Goal: Complete application form

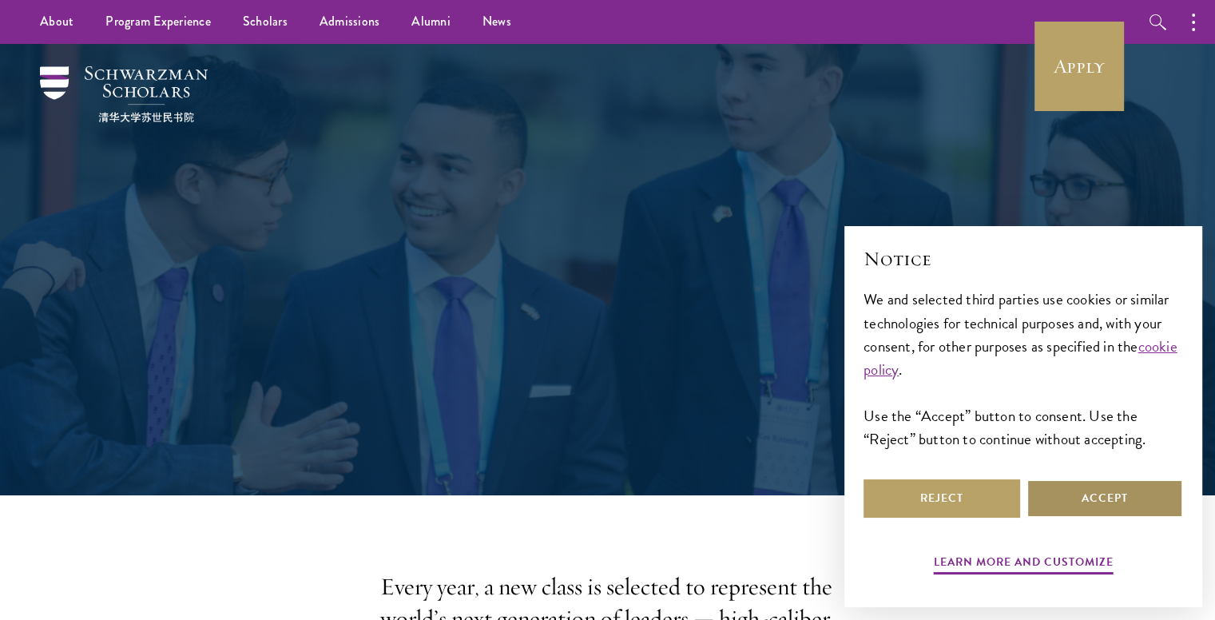
click at [1084, 505] on button "Accept" at bounding box center [1105, 498] width 157 height 38
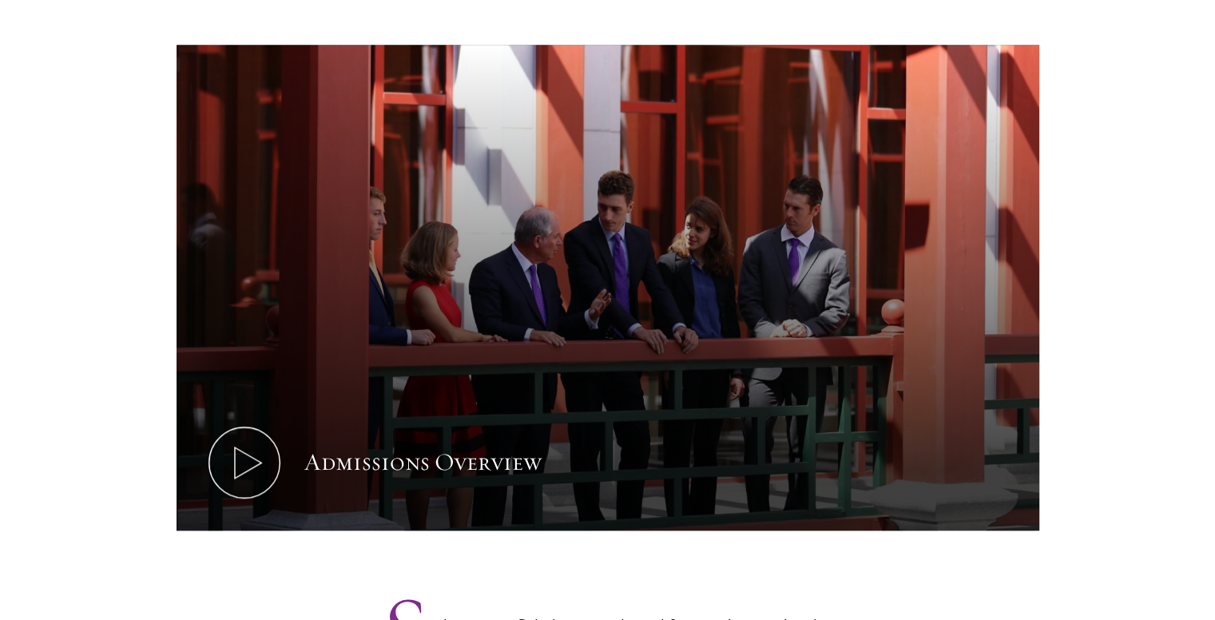
scroll to position [823, 0]
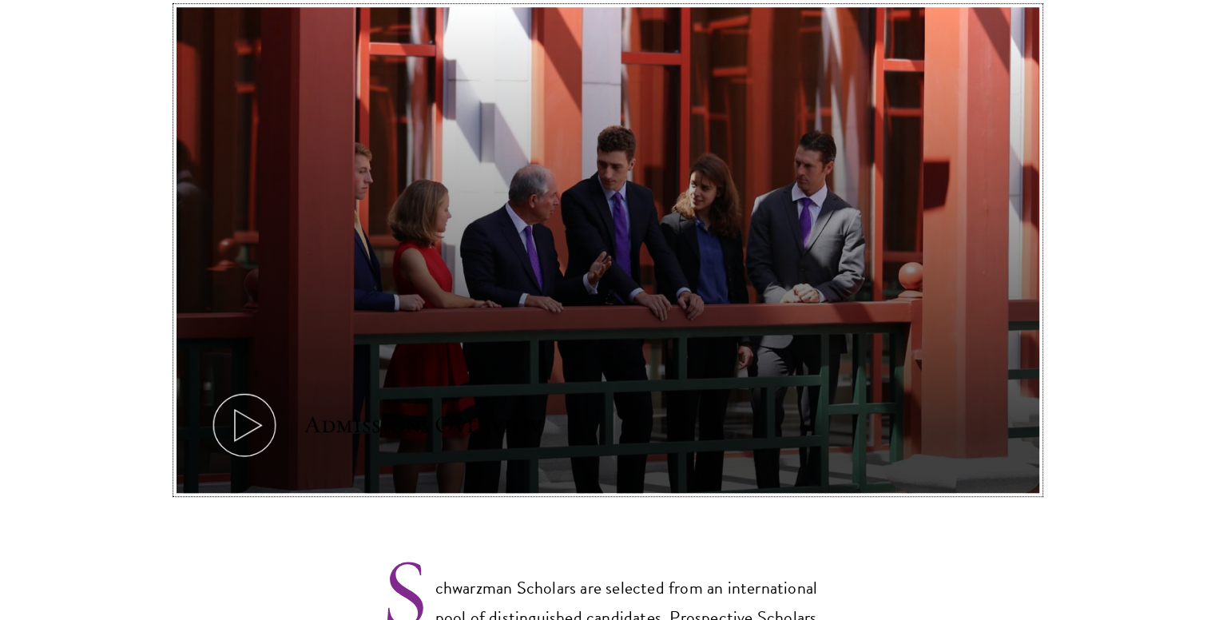
click at [240, 389] on icon at bounding box center [245, 425] width 72 height 72
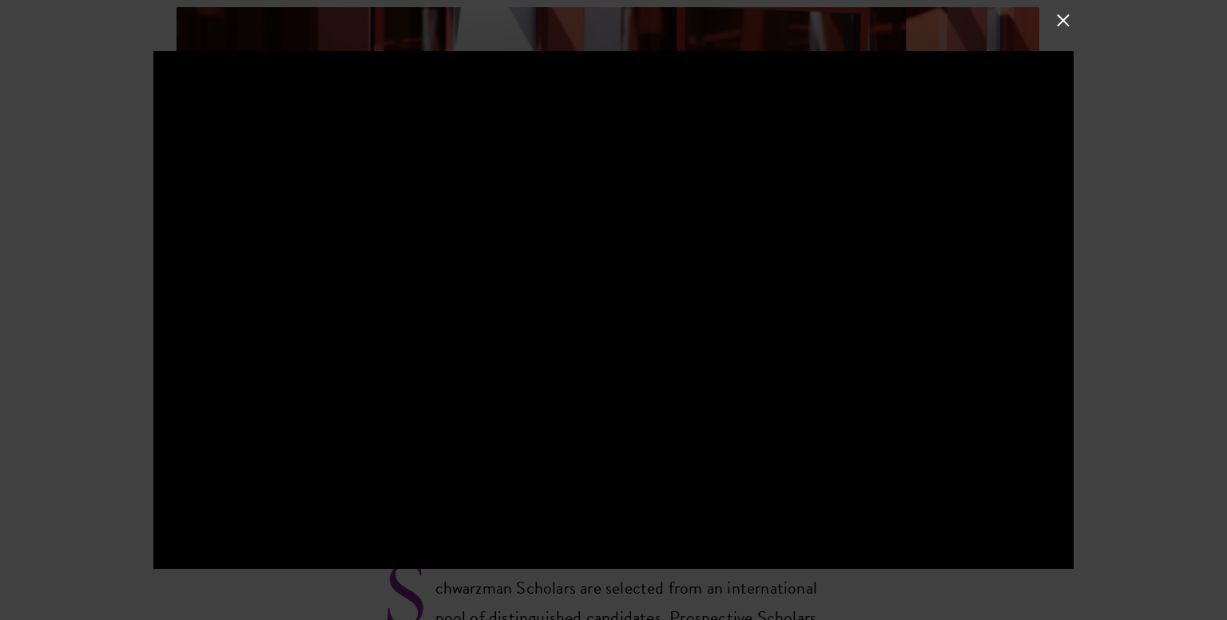
click at [1063, 18] on button at bounding box center [1063, 20] width 21 height 21
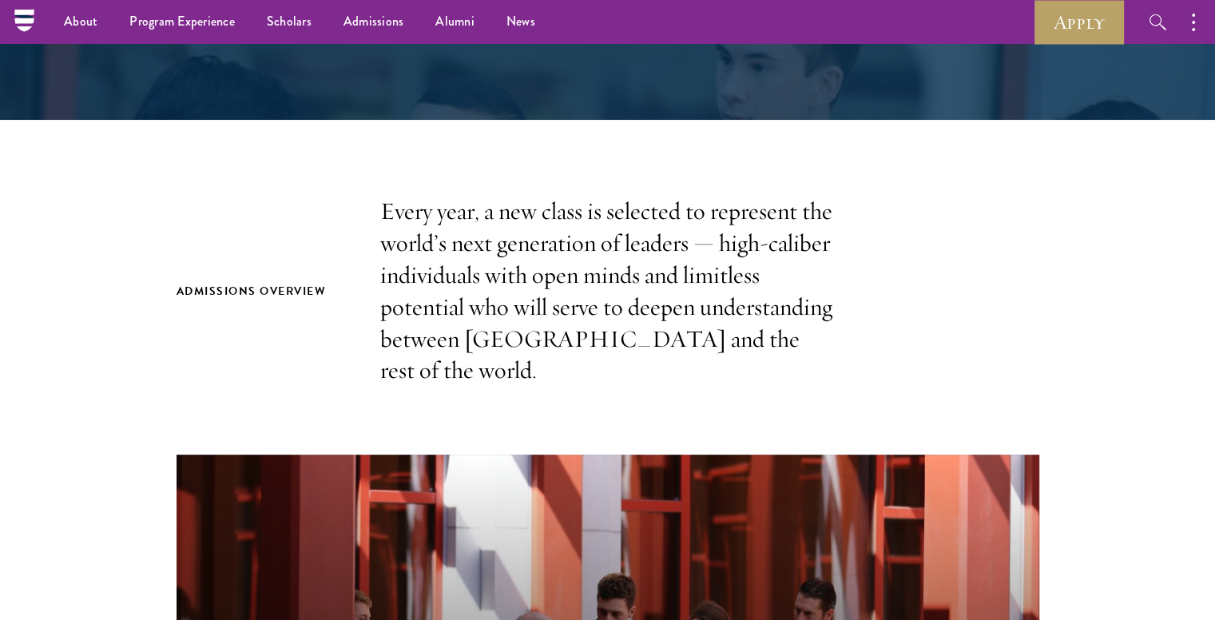
scroll to position [0, 0]
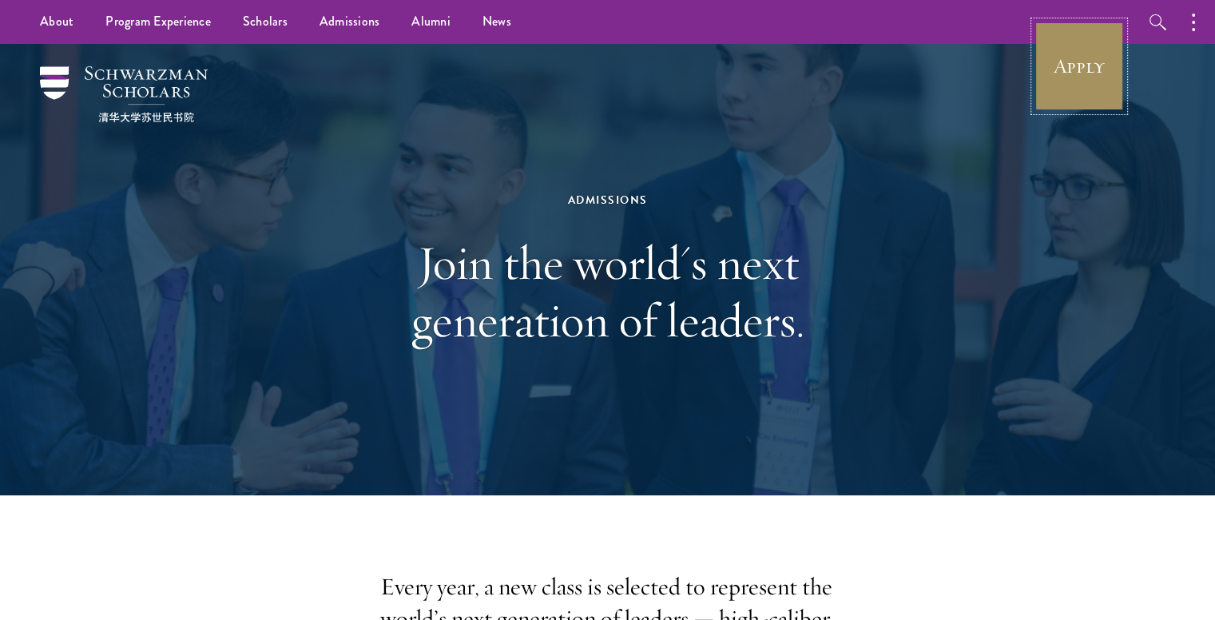
click at [1084, 86] on link "Apply" at bounding box center [1080, 67] width 90 height 90
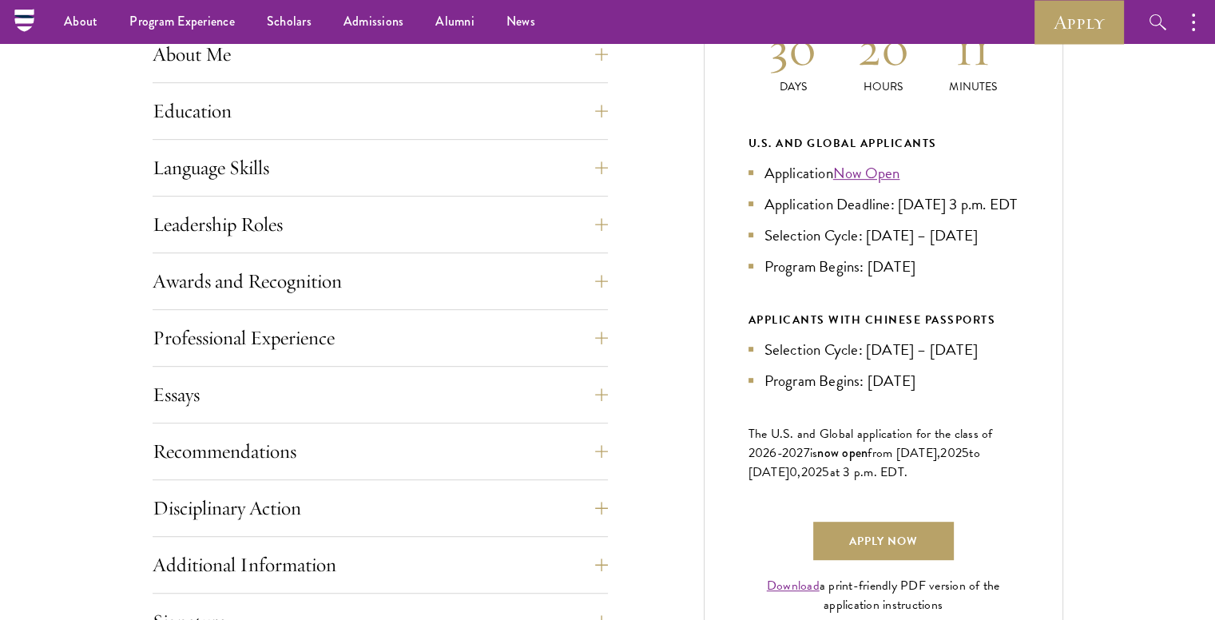
scroll to position [772, 0]
click at [345, 231] on button "Leadership Roles" at bounding box center [393, 225] width 456 height 38
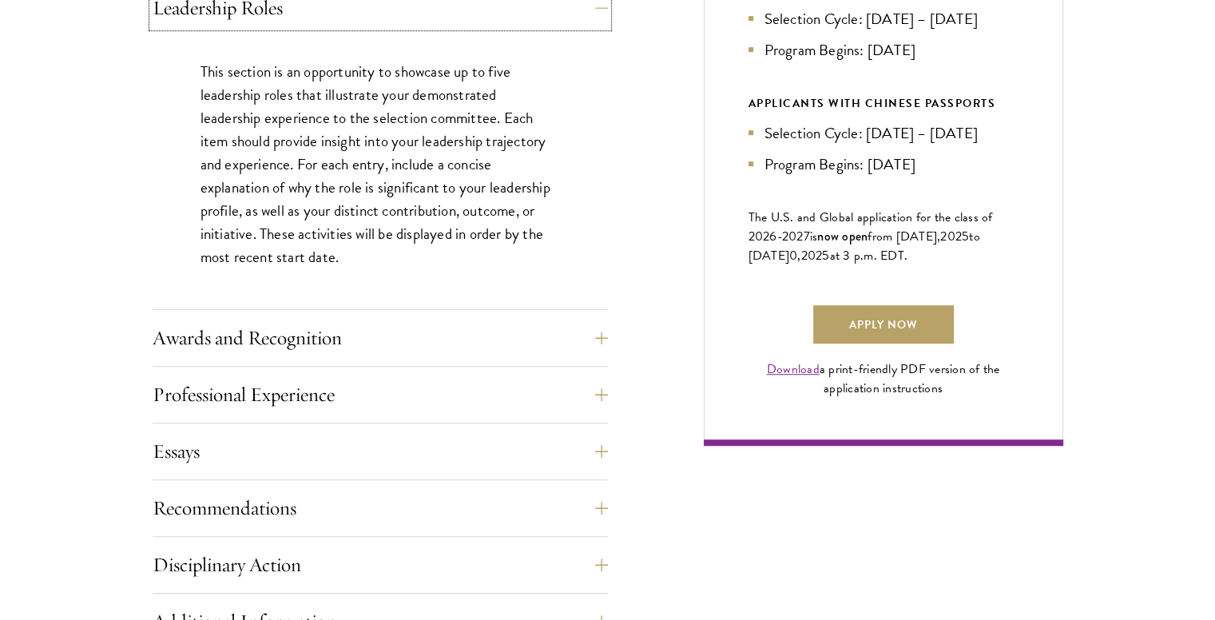
scroll to position [993, 0]
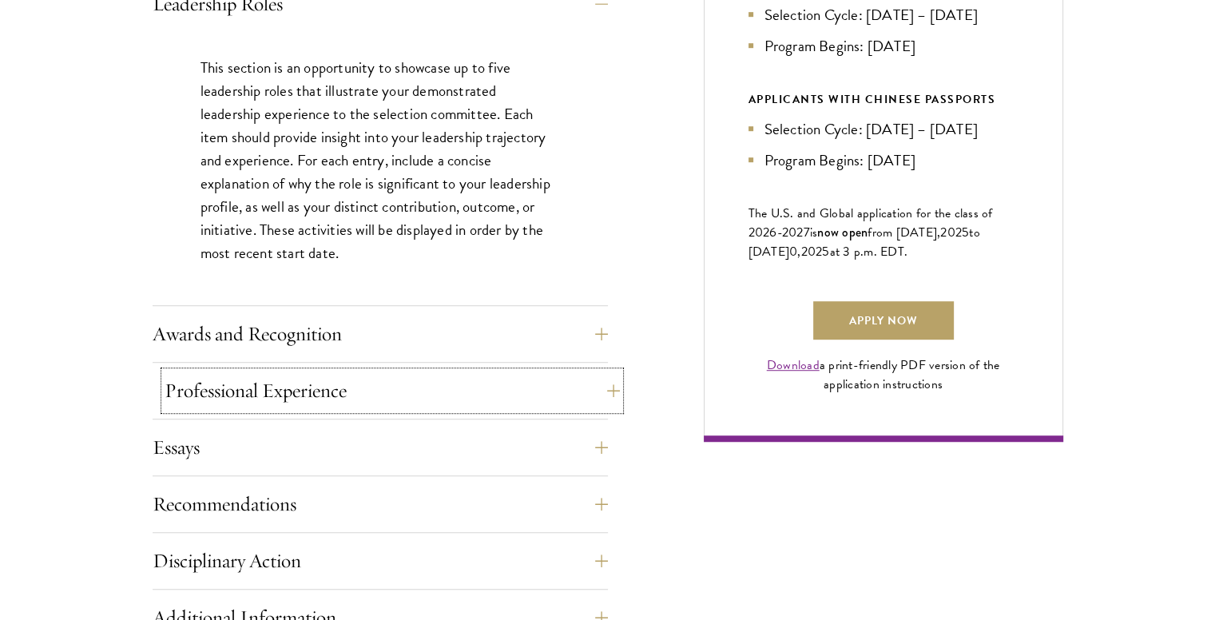
click at [309, 392] on button "Professional Experience" at bounding box center [393, 391] width 456 height 38
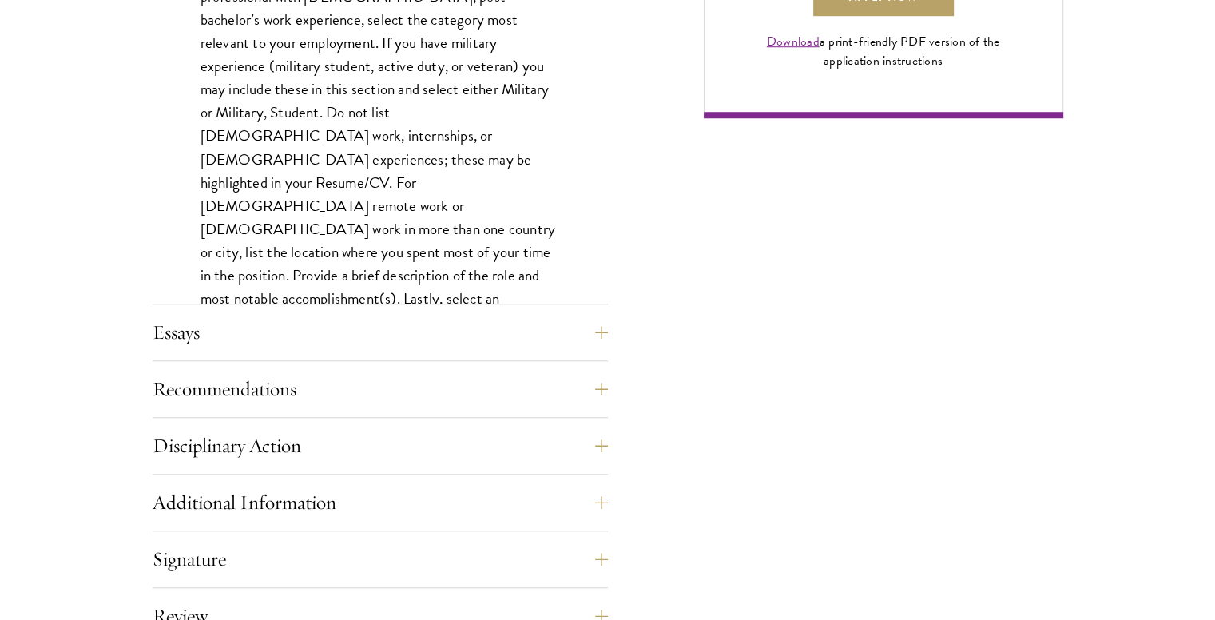
scroll to position [1319, 0]
